Goal: Information Seeking & Learning: Learn about a topic

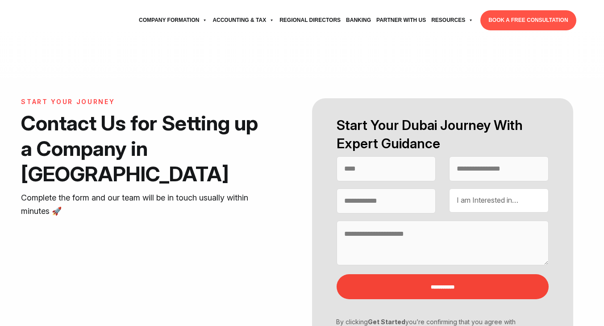
select select "Contact form"
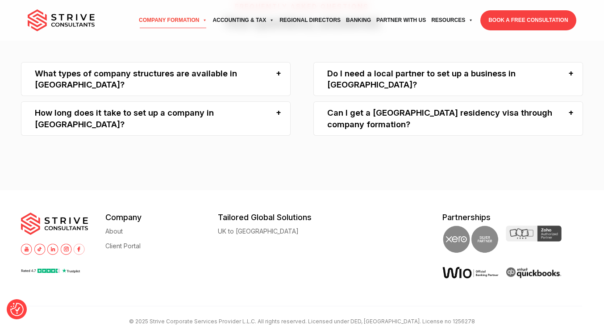
scroll to position [2978, 0]
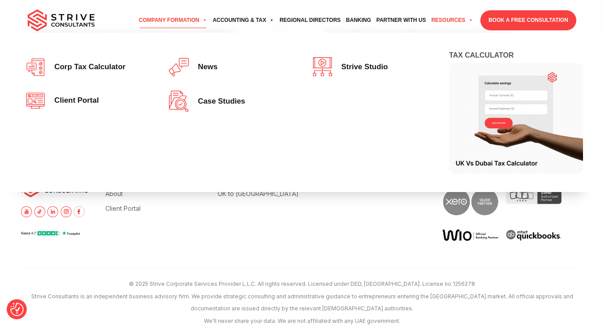
click at [443, 18] on link "Resources" at bounding box center [452, 20] width 47 height 25
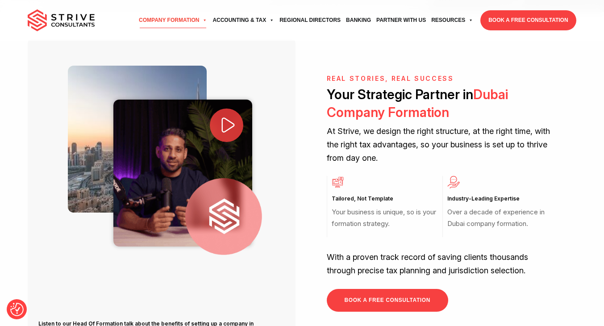
scroll to position [311, 0]
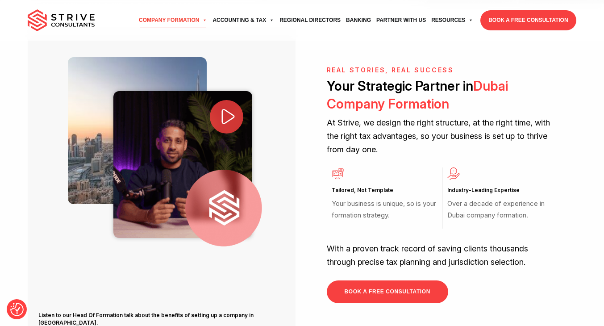
click at [226, 122] on icon at bounding box center [228, 117] width 13 height 16
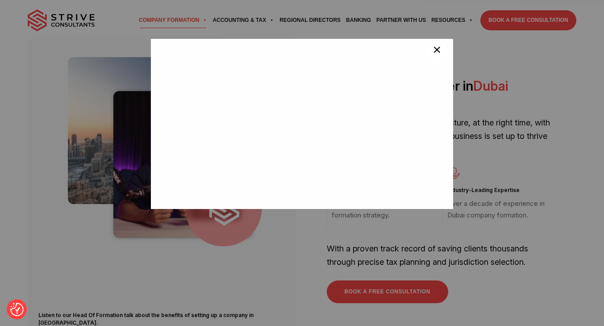
click at [437, 54] on span "×" at bounding box center [437, 51] width 8 height 18
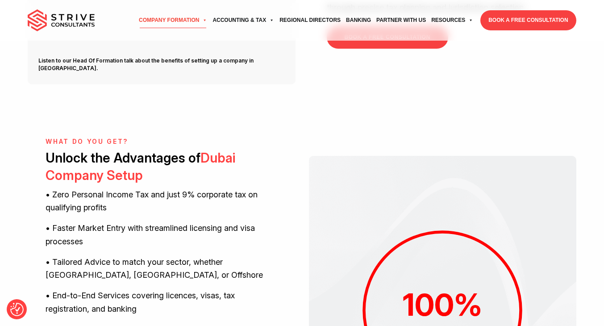
scroll to position [593, 0]
